Goal: Information Seeking & Learning: Learn about a topic

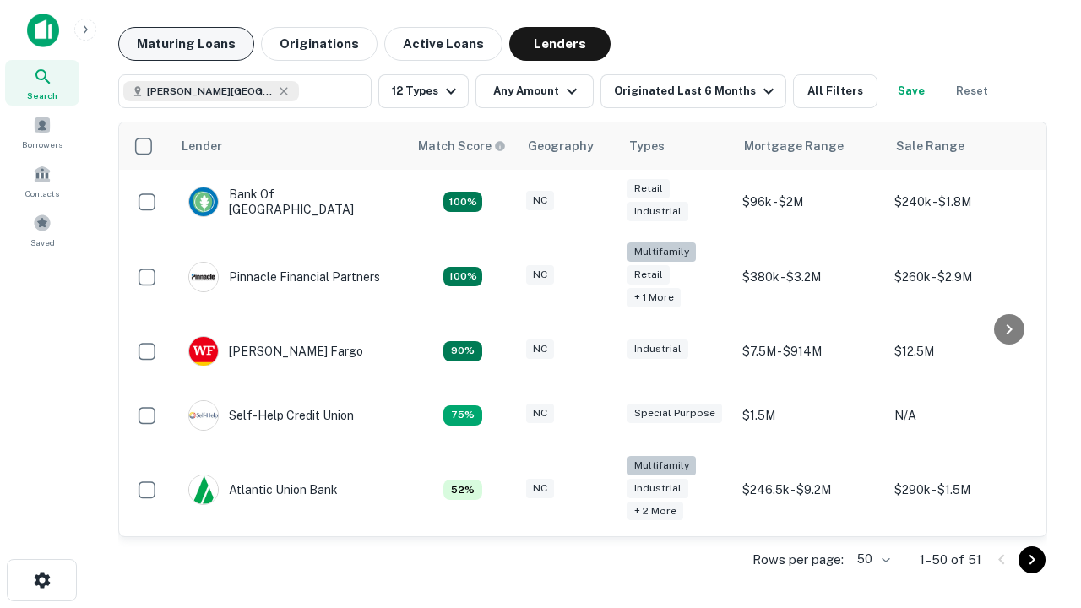
click at [186, 44] on button "Maturing Loans" at bounding box center [186, 44] width 136 height 34
